Goal: Task Accomplishment & Management: Manage account settings

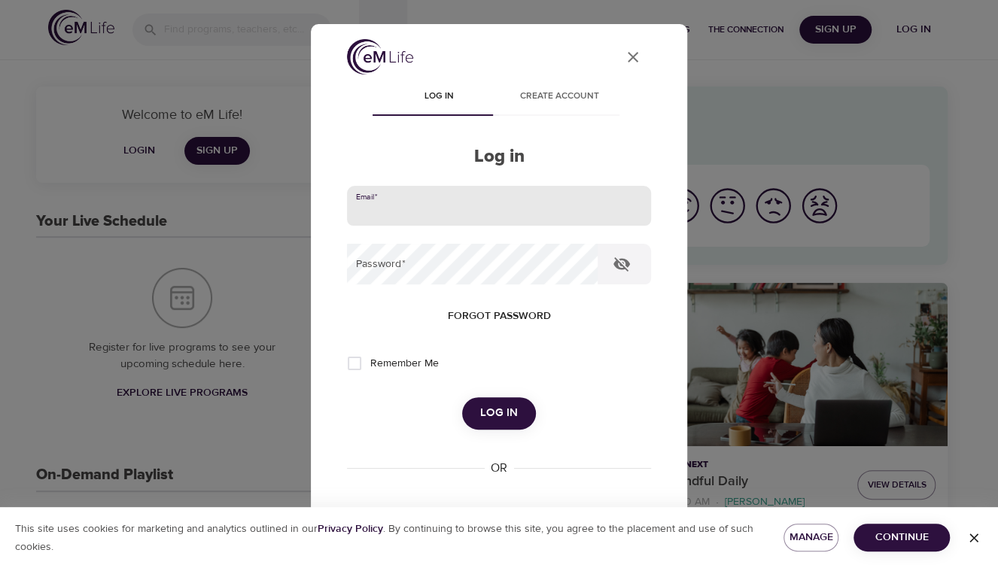
click at [500, 214] on input "email" at bounding box center [499, 206] width 304 height 41
type input "[PERSON_NAME][EMAIL_ADDRESS][DOMAIN_NAME]"
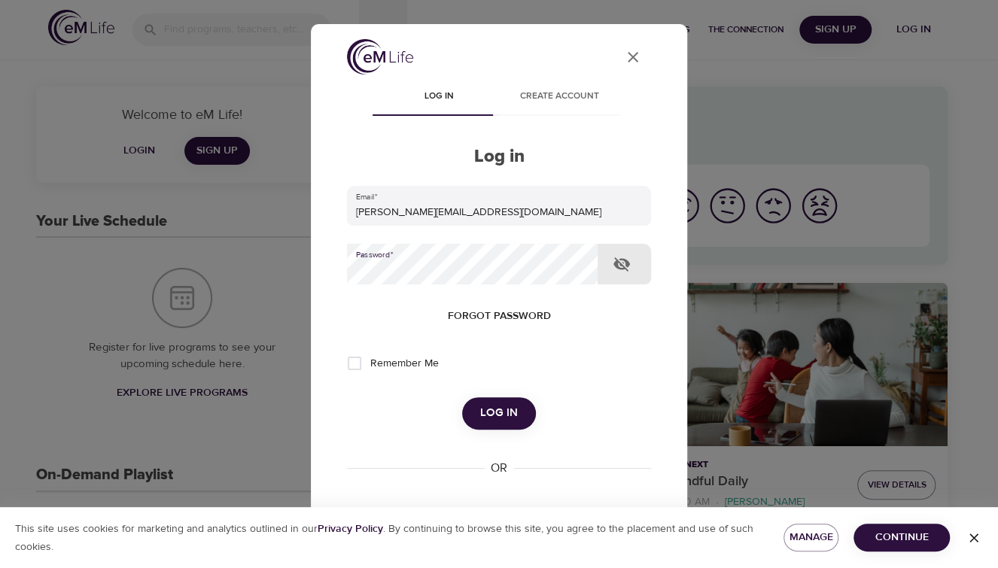
click at [462, 397] on button "Log in" at bounding box center [499, 413] width 74 height 32
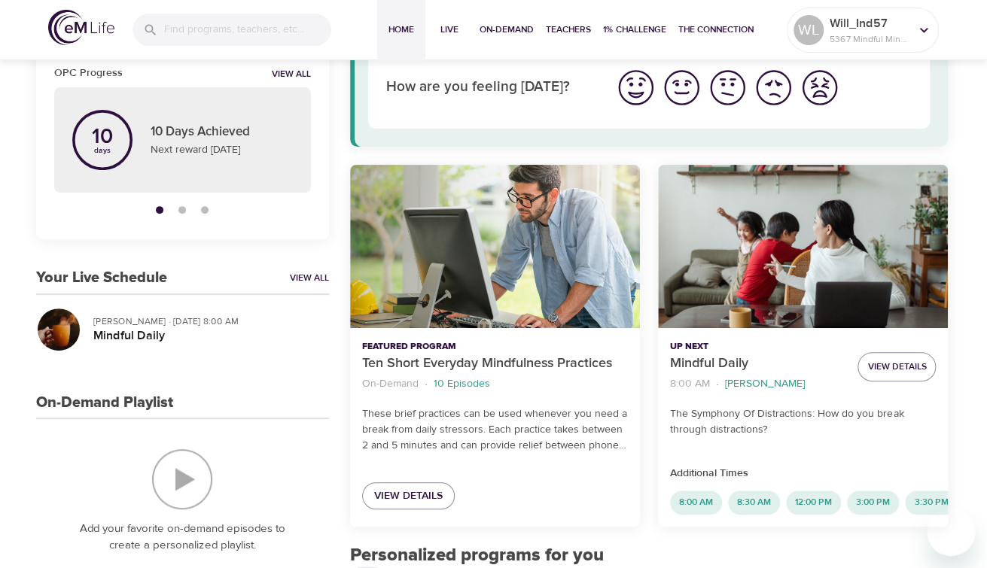
scroll to position [151, 0]
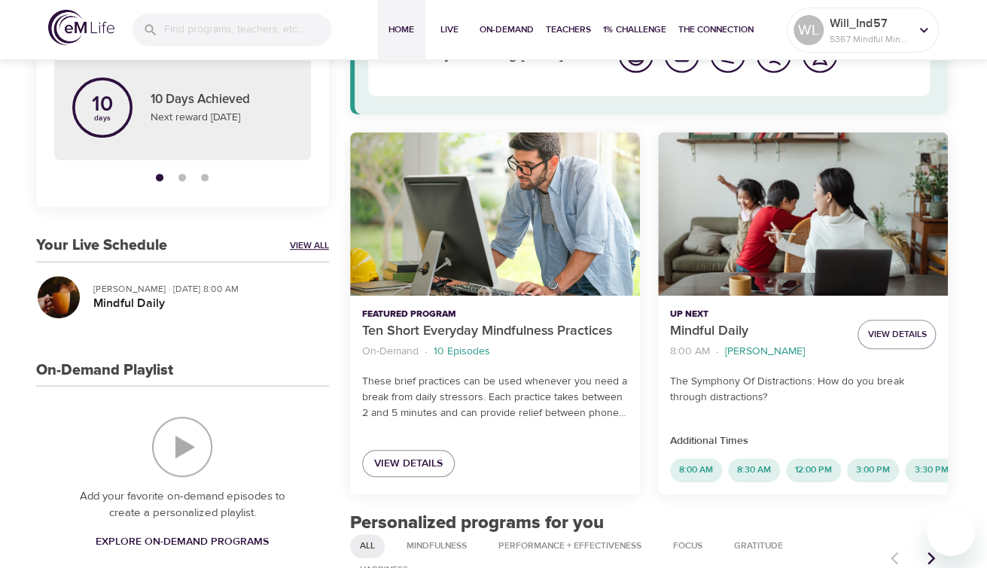
click at [309, 241] on link "View All" at bounding box center [309, 245] width 39 height 13
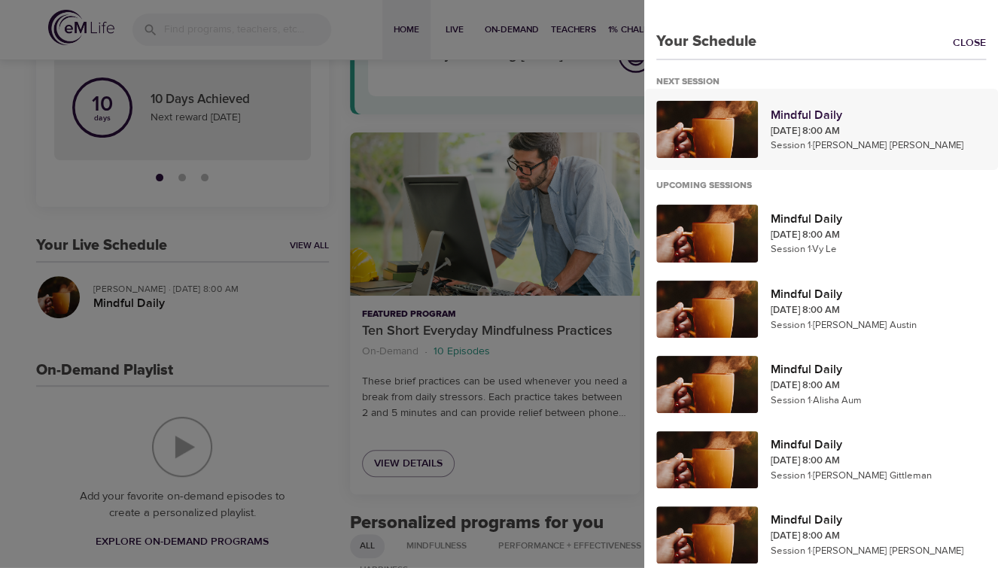
click at [792, 115] on p "Mindful Daily" at bounding box center [878, 115] width 216 height 18
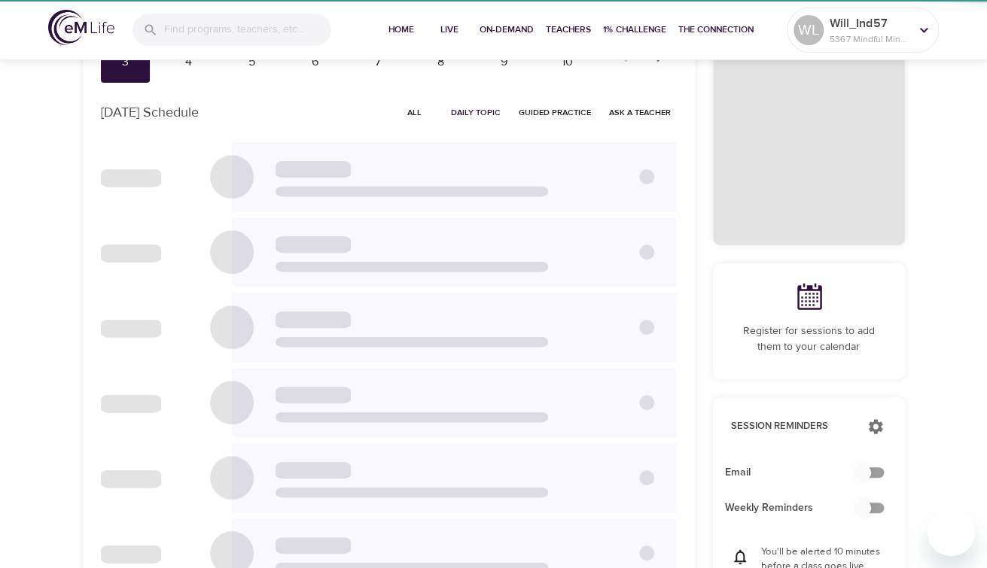
checkbox input "true"
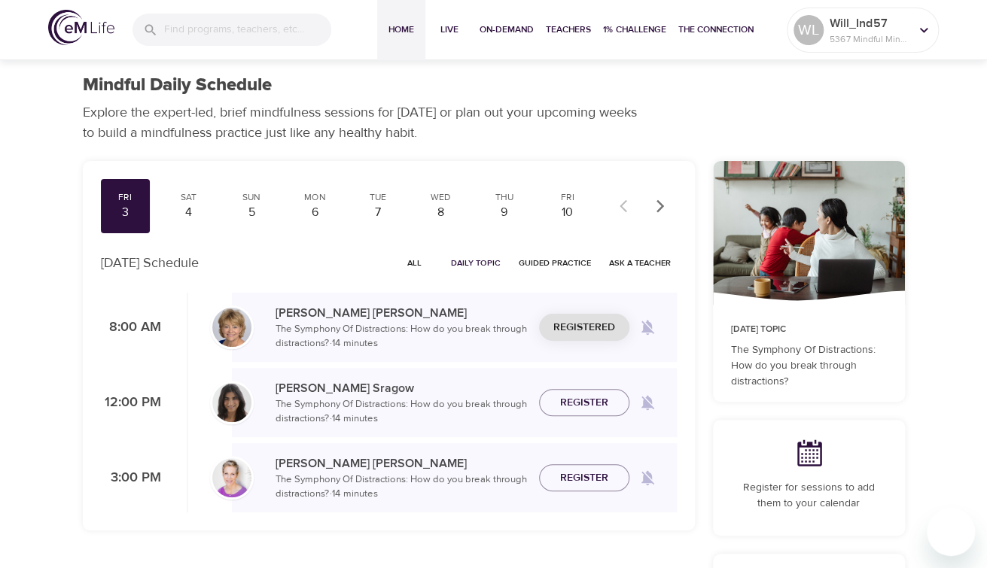
click at [406, 34] on span "Home" at bounding box center [401, 30] width 36 height 16
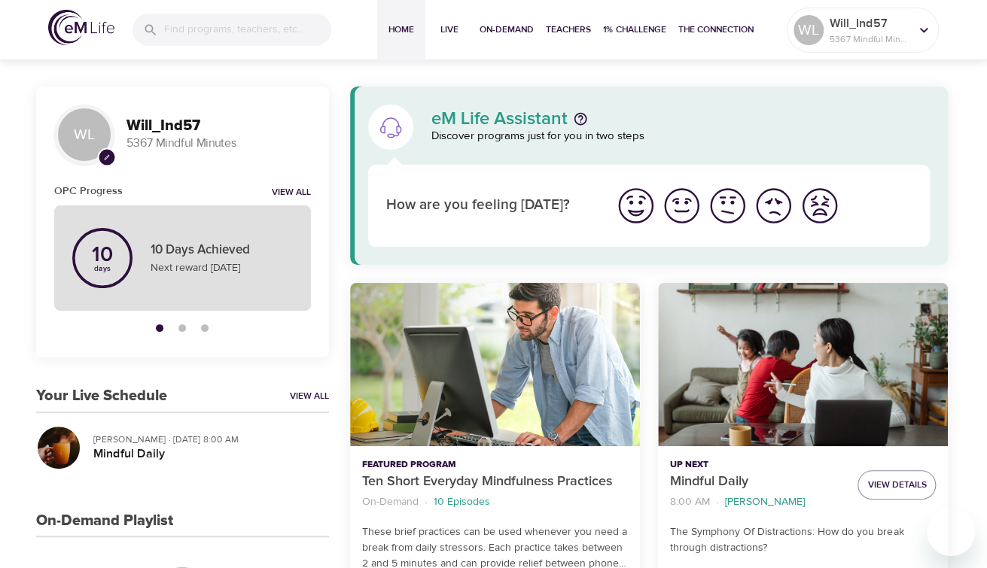
click at [217, 250] on p "10 Days Achieved" at bounding box center [222, 251] width 142 height 20
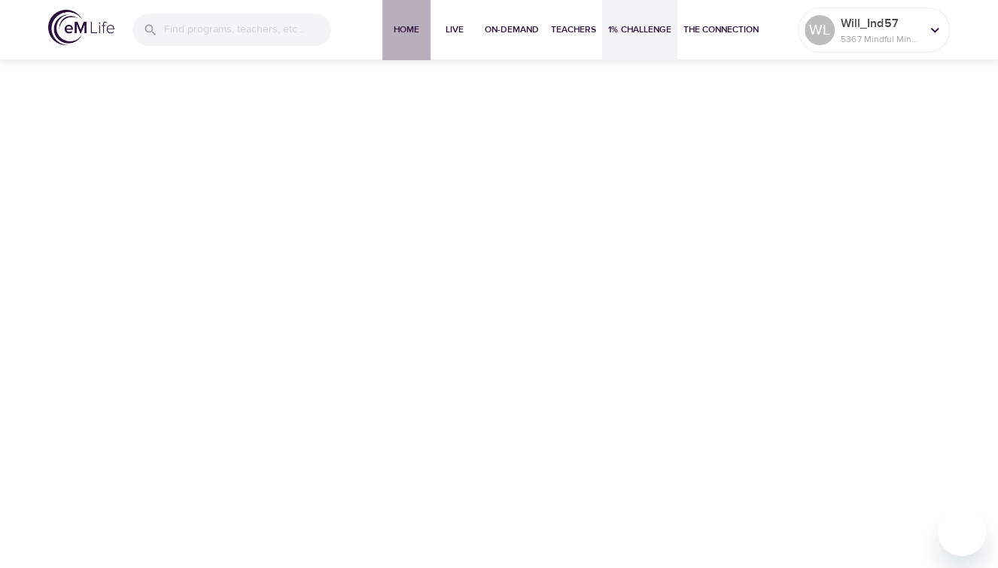
click at [403, 27] on span "Home" at bounding box center [406, 30] width 36 height 16
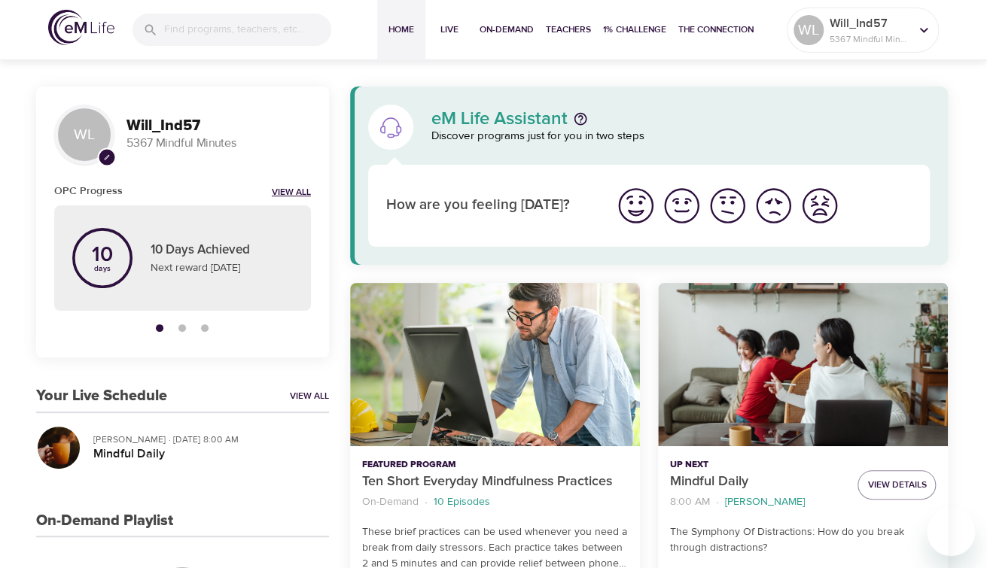
click at [294, 192] on link "View All" at bounding box center [291, 193] width 39 height 13
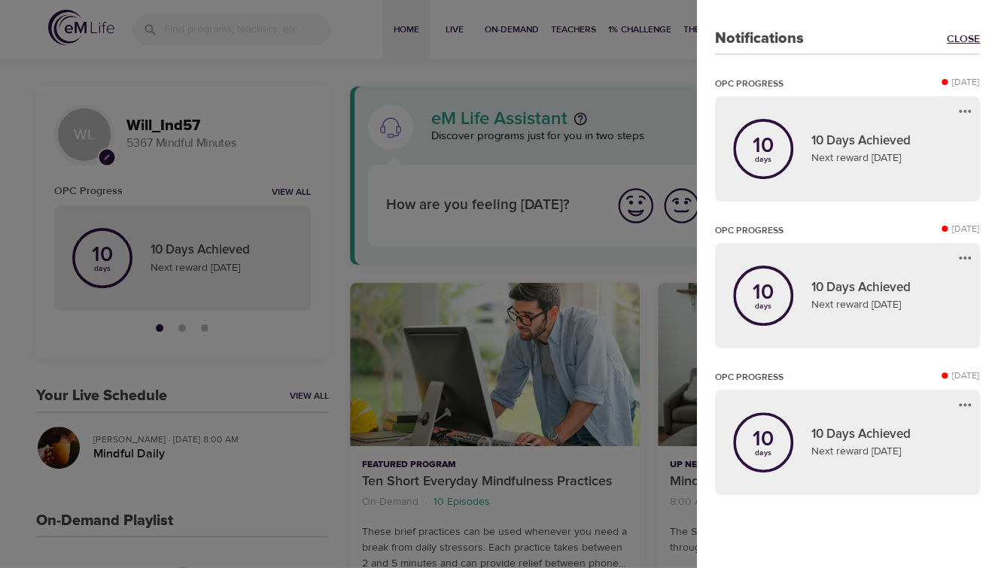
click at [955, 35] on link "Close" at bounding box center [963, 39] width 33 height 15
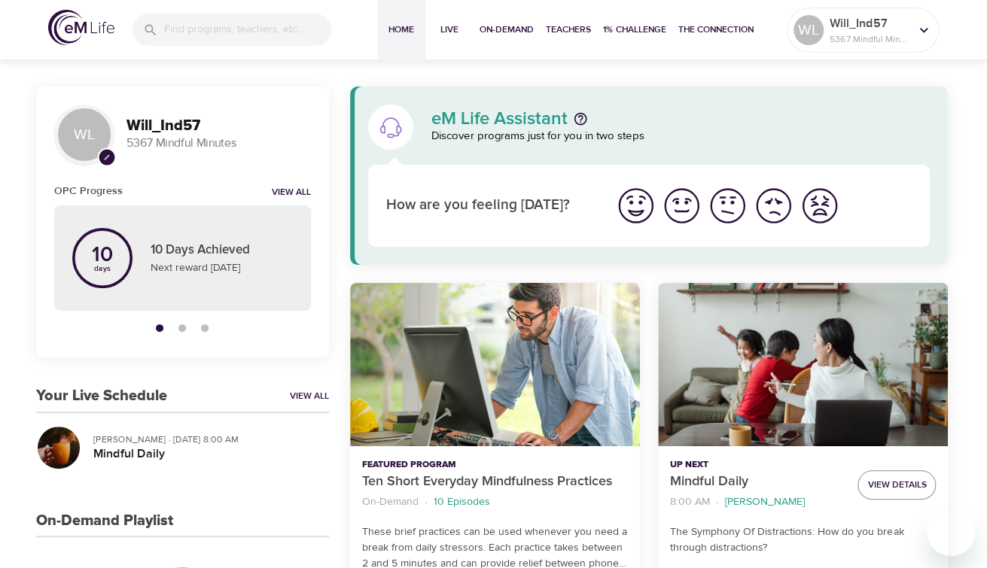
click at [849, 27] on p "Will_Ind57" at bounding box center [869, 23] width 80 height 18
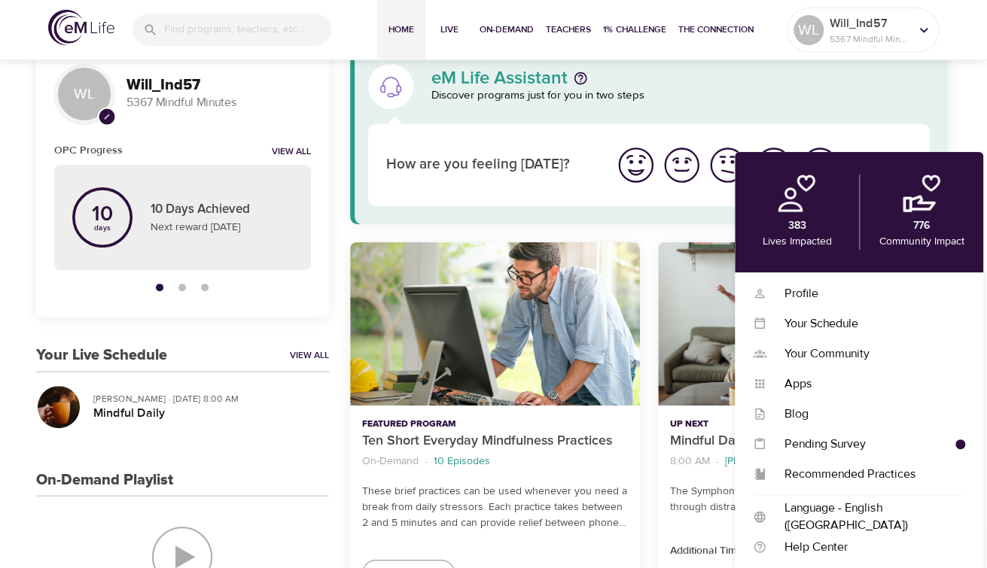
scroll to position [151, 0]
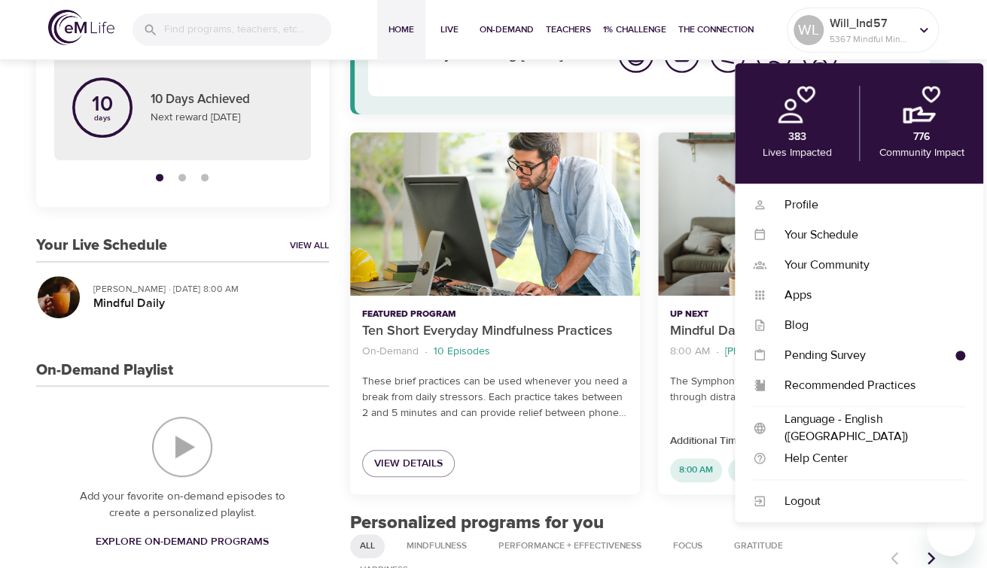
click at [220, 351] on div "WL pencil Will_Ind57 5367 Mindful Minutes OPC Progress View All 10 days 10 Days…" at bounding box center [182, 513] width 293 height 1154
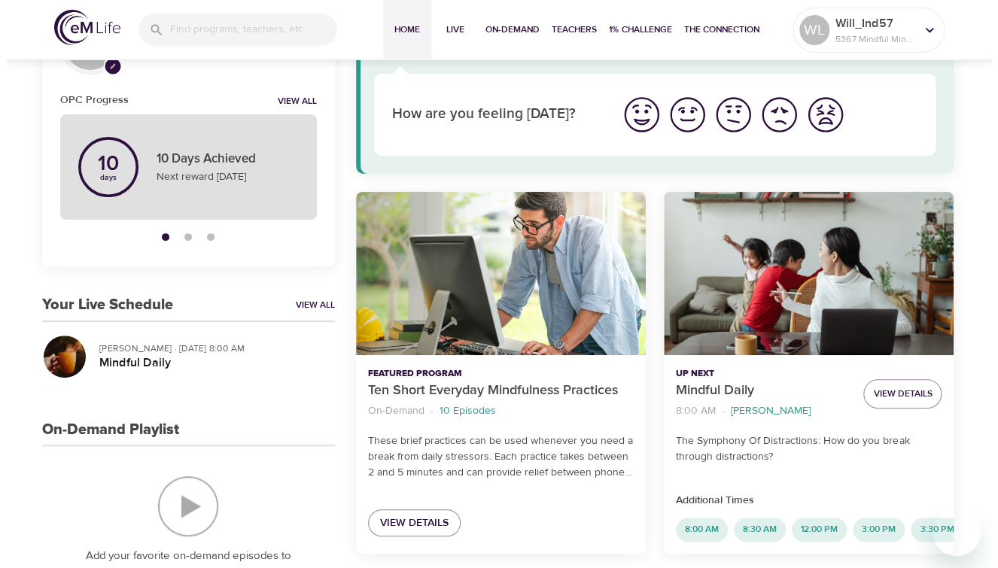
scroll to position [0, 0]
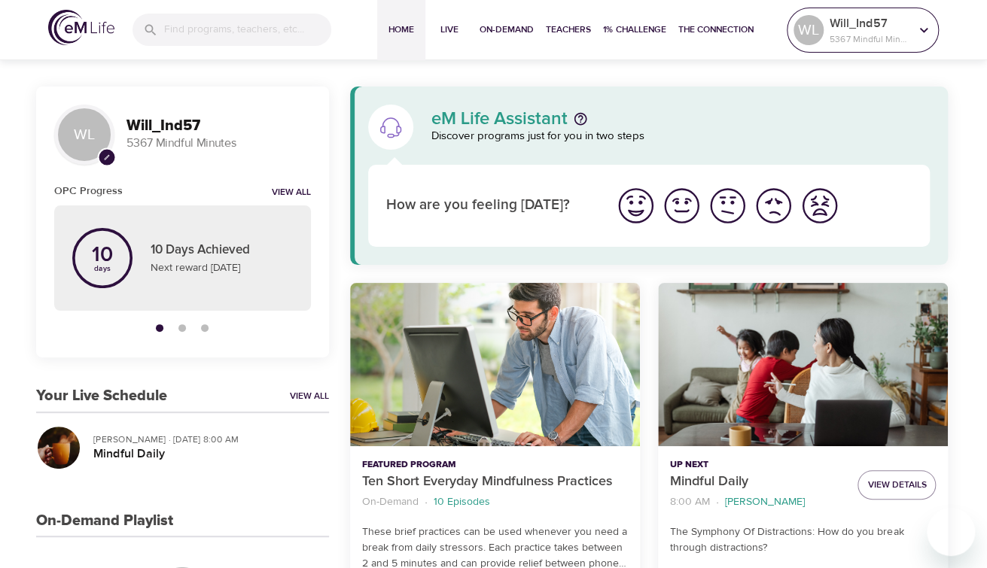
click at [856, 32] on p "5367 Mindful Minutes" at bounding box center [869, 39] width 80 height 14
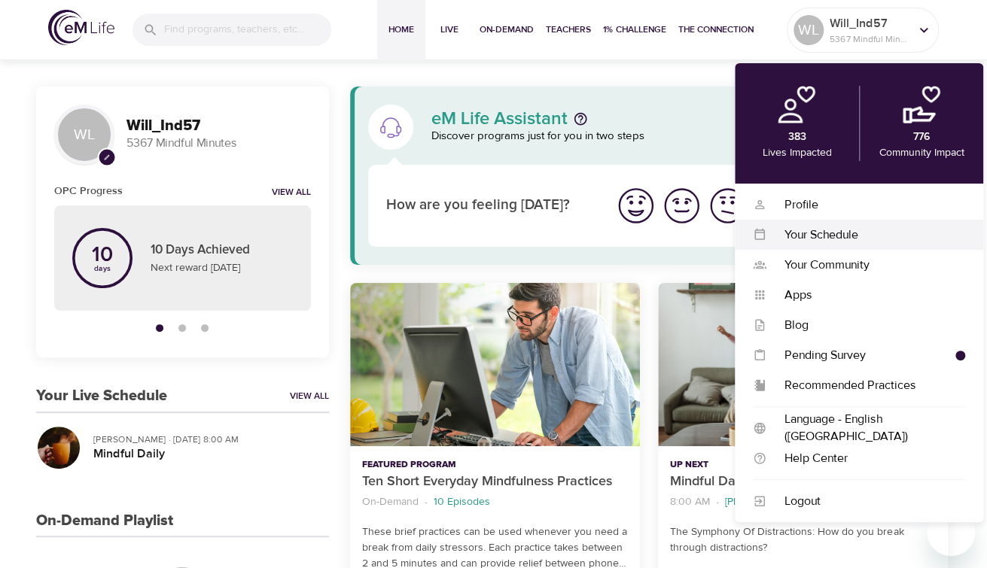
click at [847, 227] on div "Your Schedule" at bounding box center [865, 235] width 199 height 17
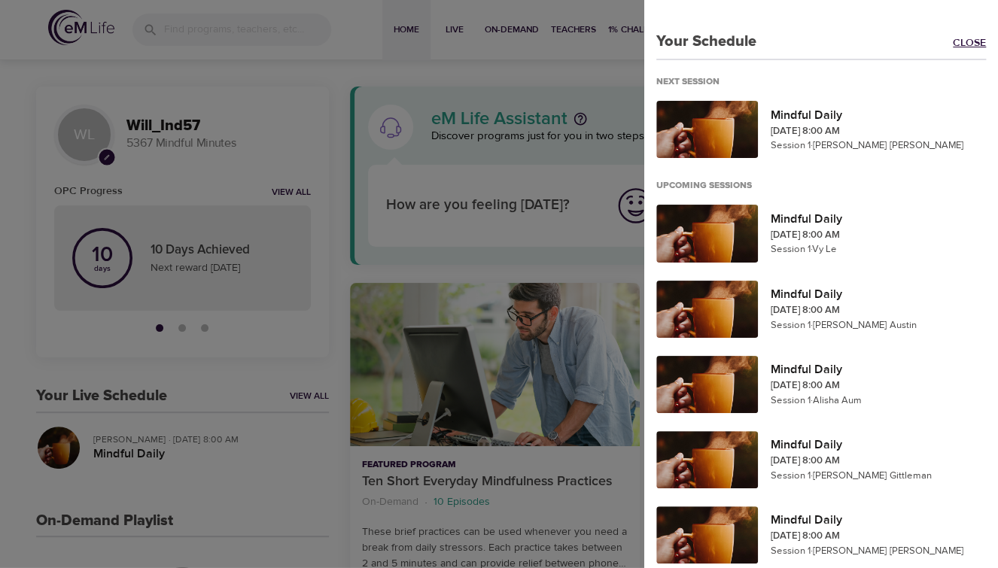
click at [959, 38] on link "Close" at bounding box center [975, 43] width 45 height 17
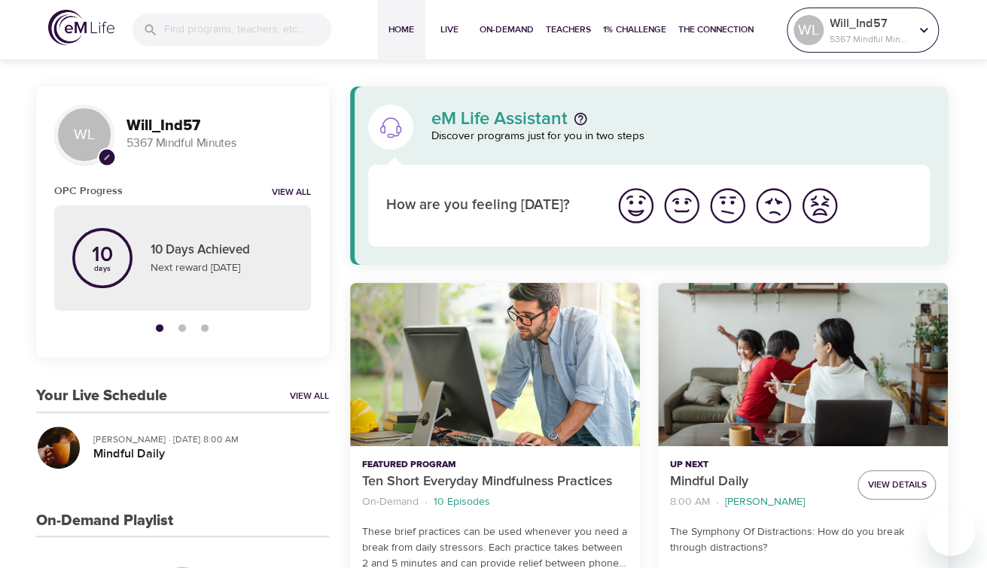
click at [874, 32] on p "5367 Mindful Minutes" at bounding box center [869, 39] width 80 height 14
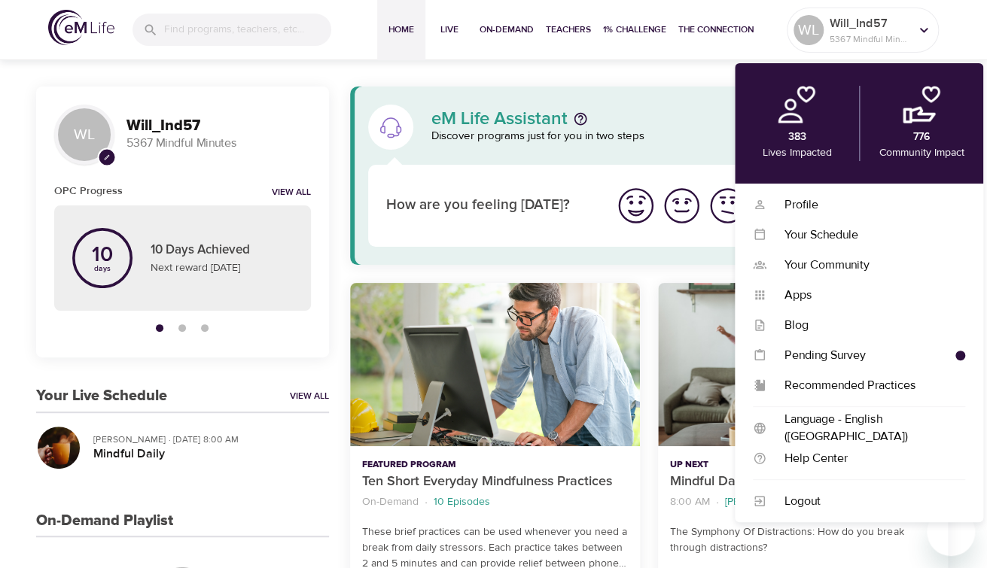
click at [935, 131] on div "776 Community Impact" at bounding box center [921, 123] width 124 height 75
click at [709, 32] on span "The Connection" at bounding box center [715, 30] width 75 height 16
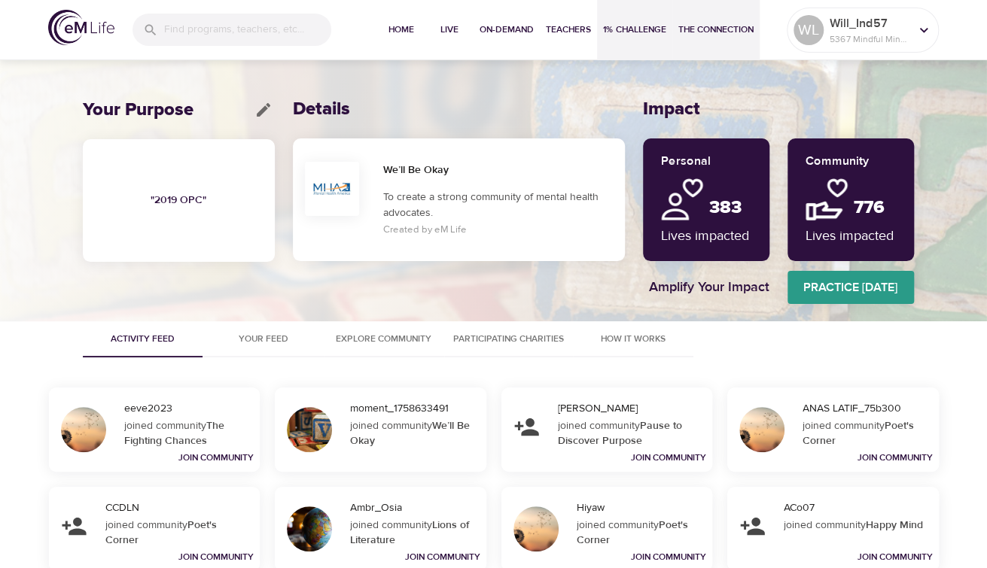
click at [649, 29] on span "1% Challenge" at bounding box center [634, 30] width 63 height 16
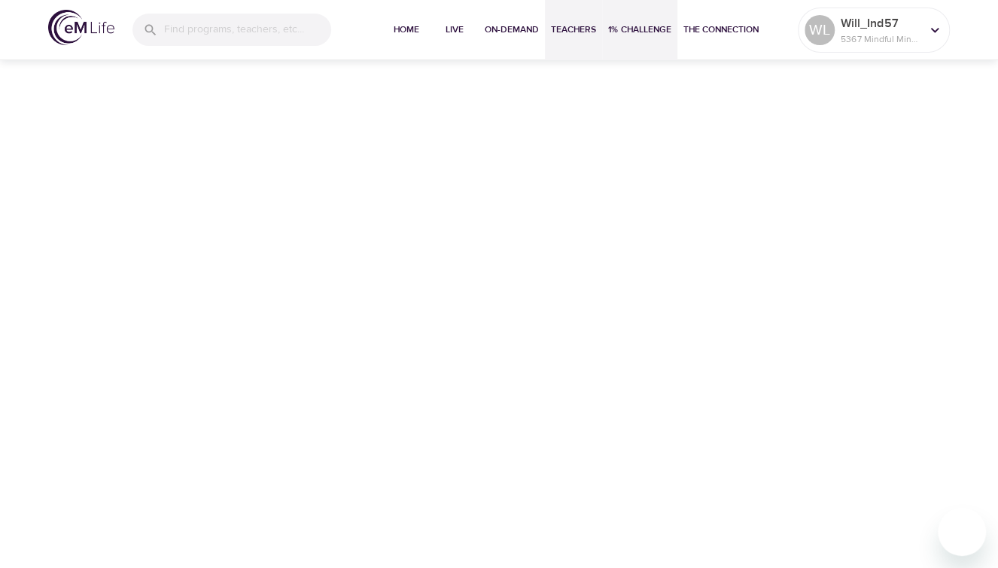
click at [570, 25] on span "Teachers" at bounding box center [573, 30] width 45 height 16
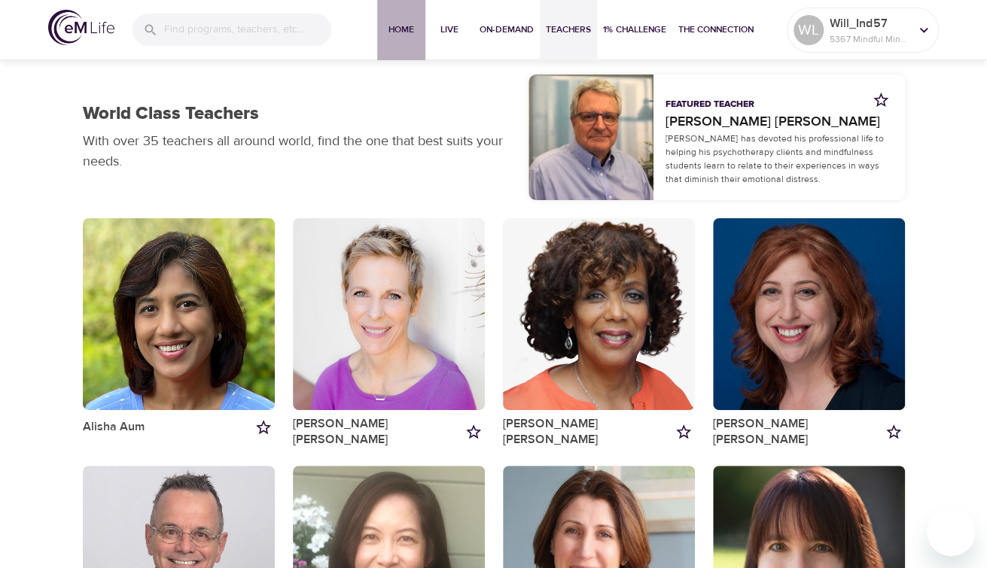
click at [387, 25] on span "Home" at bounding box center [401, 30] width 36 height 16
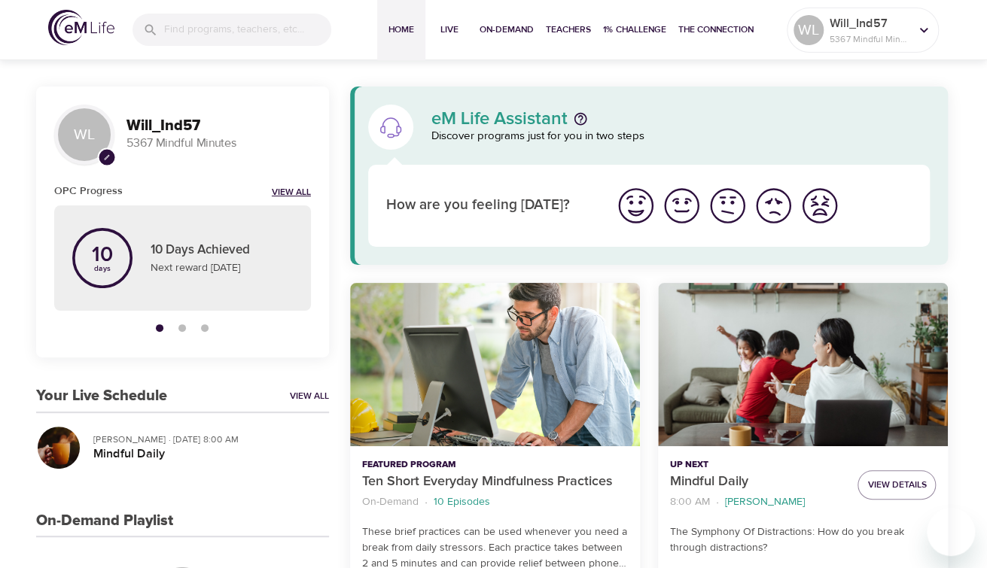
click at [297, 195] on link "View All" at bounding box center [291, 193] width 39 height 13
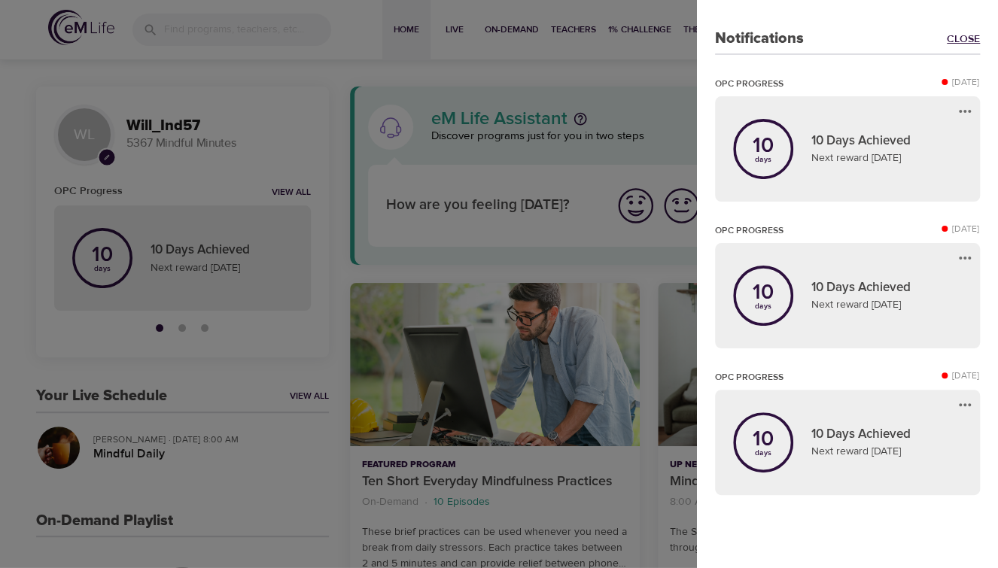
click at [965, 41] on link "Close" at bounding box center [963, 39] width 33 height 15
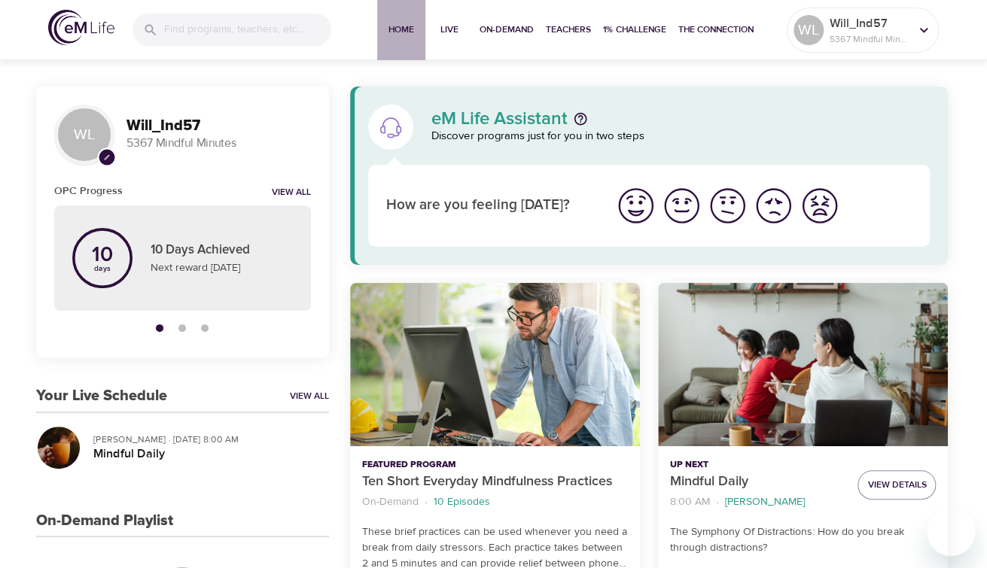
click at [402, 32] on span "Home" at bounding box center [401, 30] width 36 height 16
click at [448, 30] on span "Live" at bounding box center [449, 30] width 36 height 16
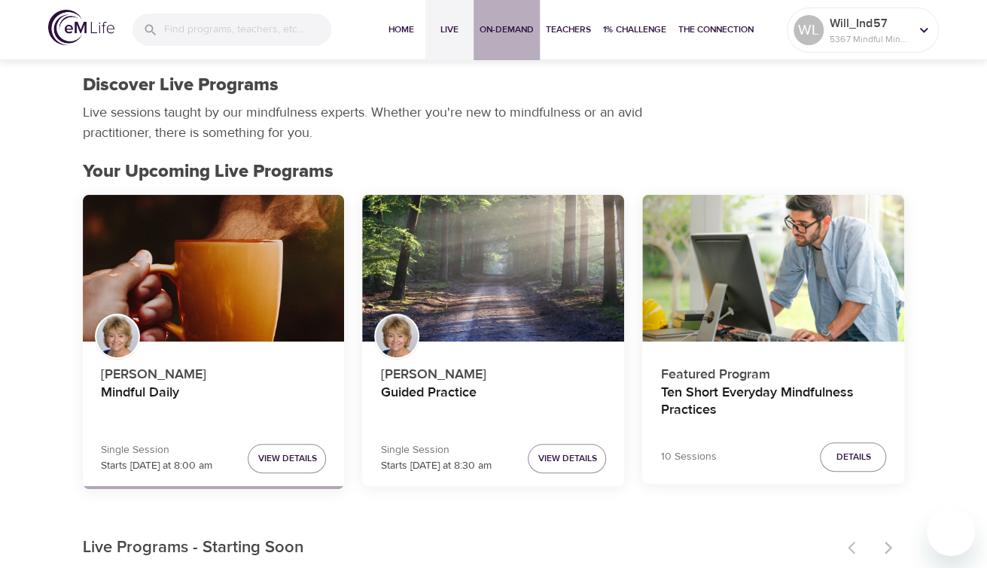
click at [521, 32] on span "On-Demand" at bounding box center [506, 30] width 54 height 16
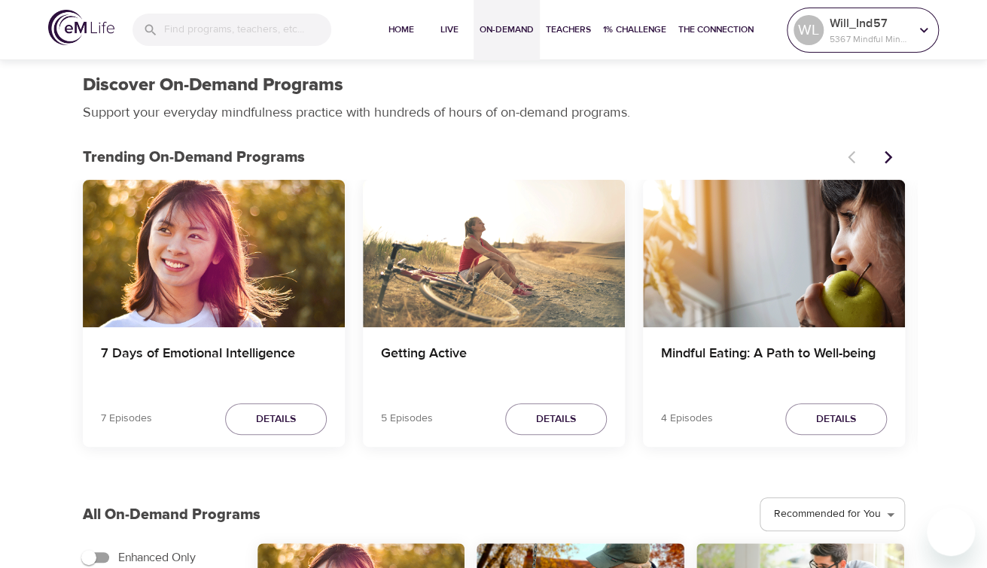
click at [872, 27] on p "Will_Ind57" at bounding box center [869, 23] width 80 height 18
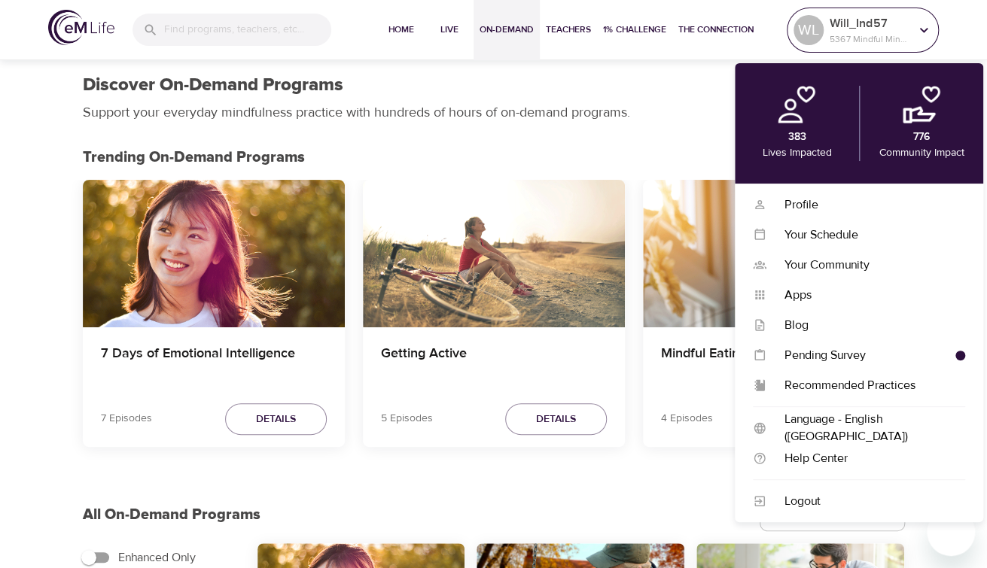
click at [874, 35] on p "5367 Mindful Minutes" at bounding box center [869, 39] width 80 height 14
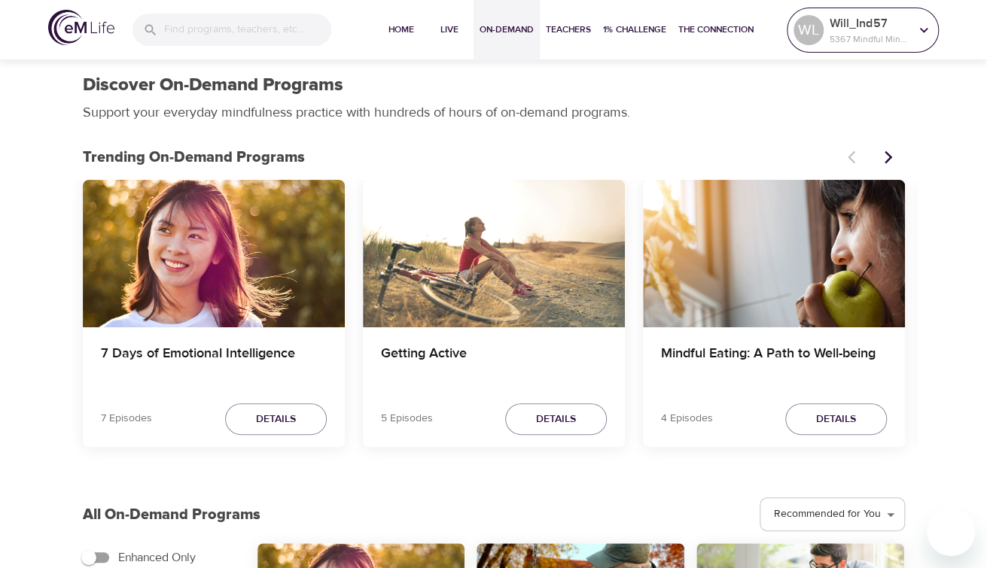
click at [922, 23] on icon at bounding box center [923, 30] width 17 height 17
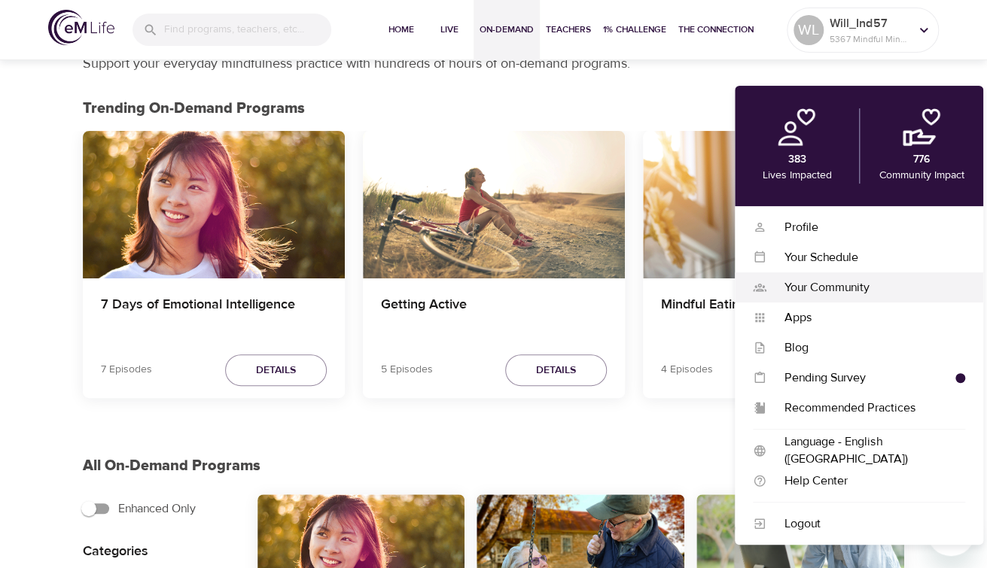
scroll to position [75, 0]
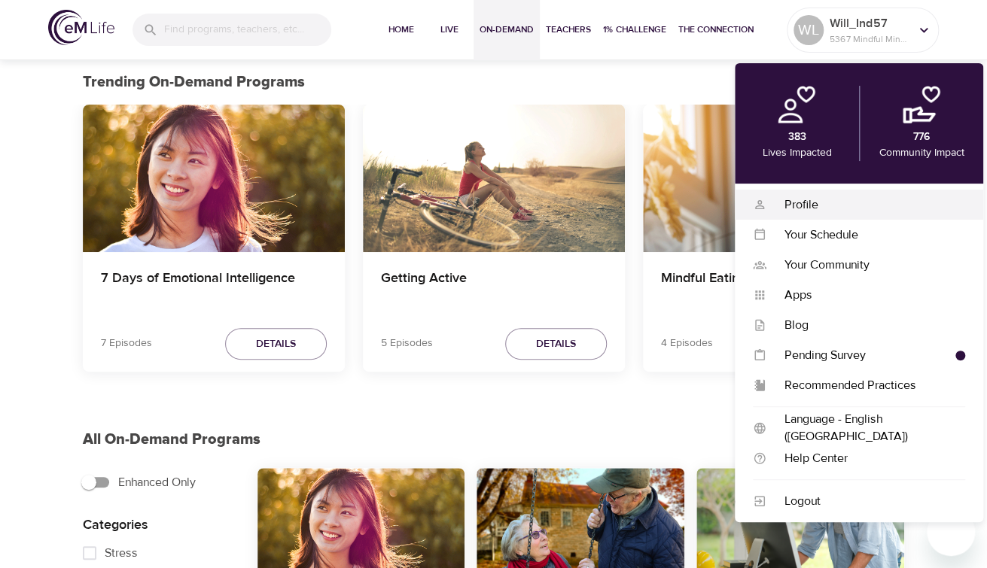
click at [813, 208] on div "Profile" at bounding box center [865, 204] width 199 height 17
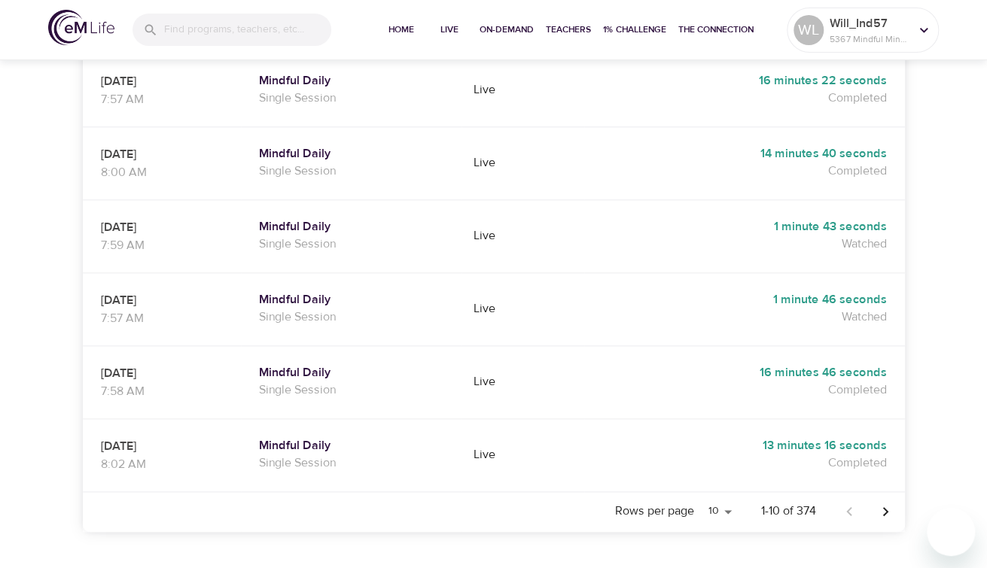
scroll to position [677, 0]
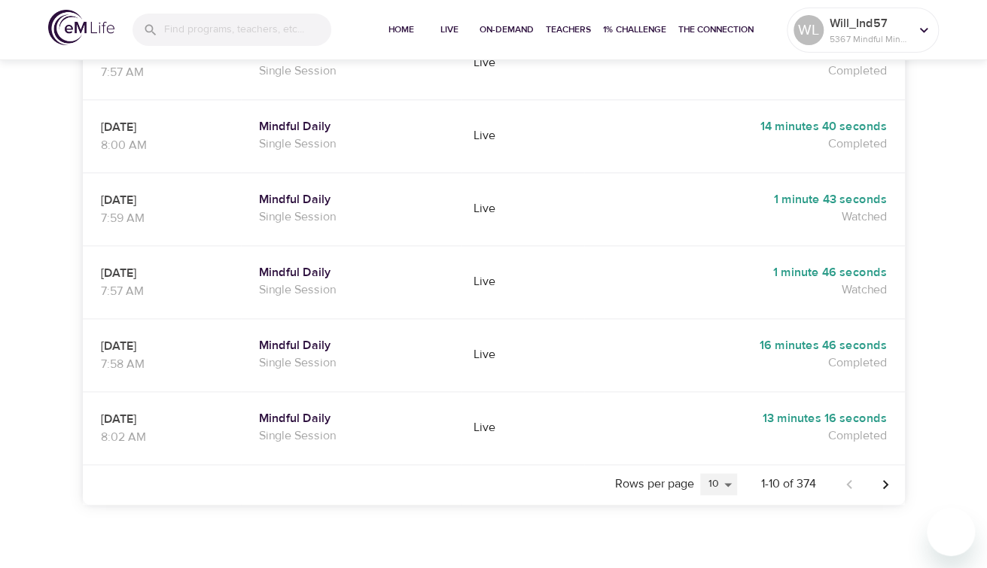
click at [724, 473] on select "5 10 25 20" at bounding box center [718, 484] width 37 height 23
select select "20"
click at [700, 473] on select "5 10 25 20" at bounding box center [718, 484] width 37 height 23
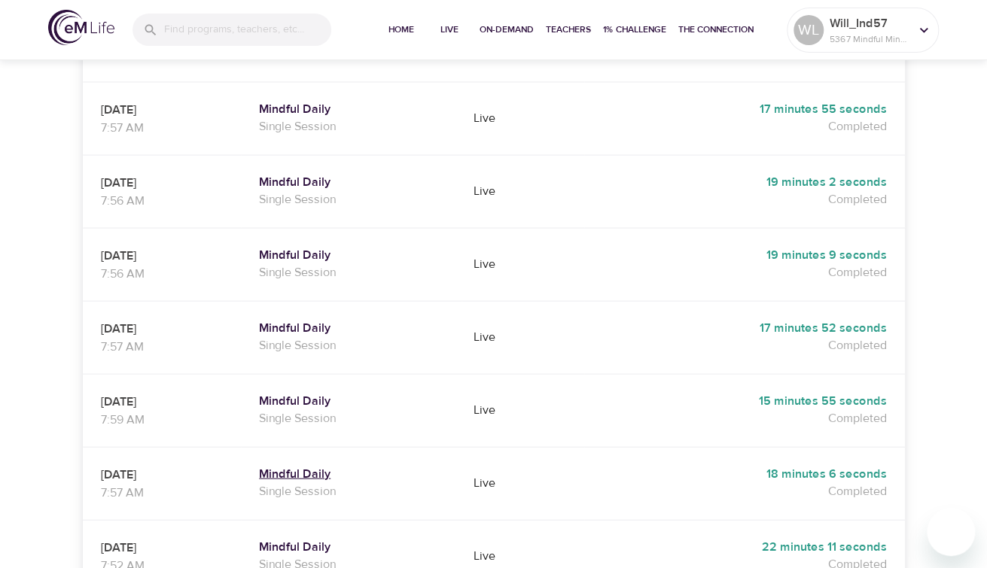
scroll to position [1355, 0]
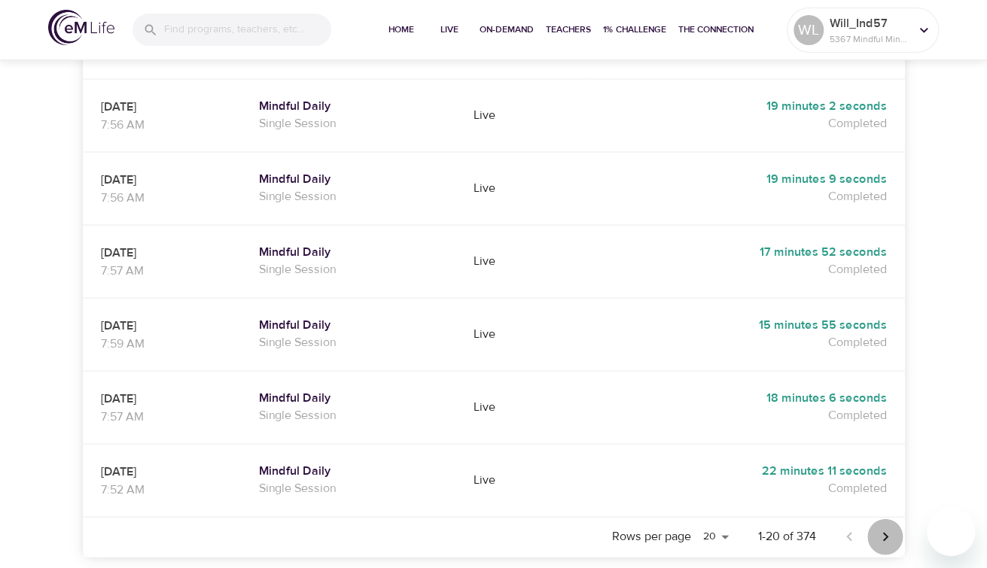
click at [887, 528] on icon "Next page" at bounding box center [885, 537] width 18 height 18
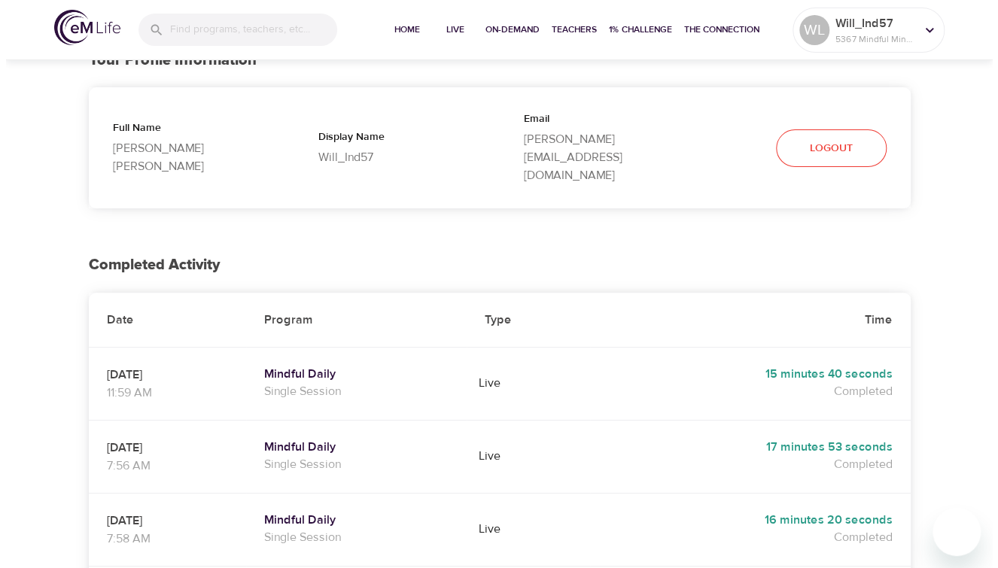
scroll to position [0, 0]
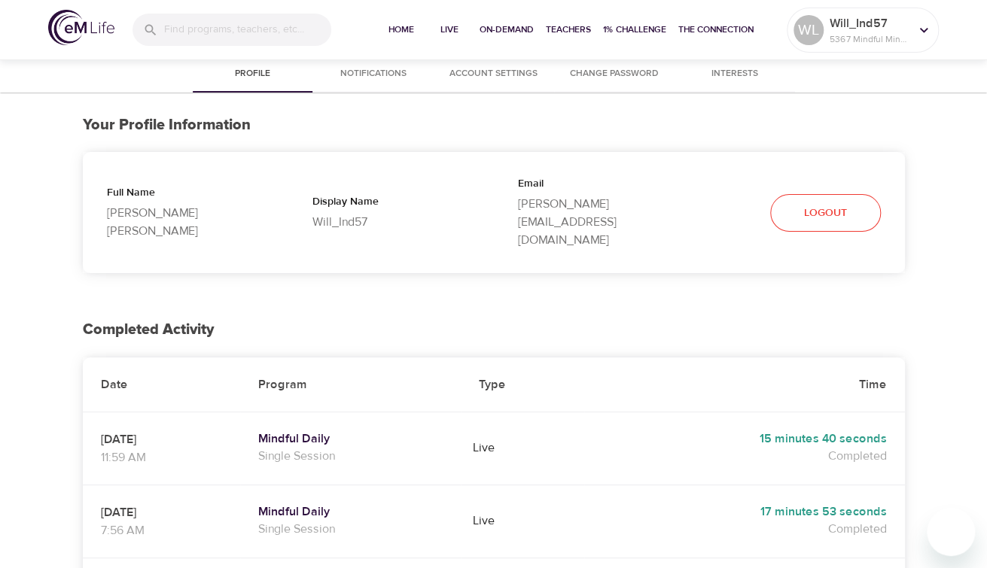
click at [827, 204] on span "Logout" at bounding box center [825, 213] width 43 height 19
